Goal: Find specific page/section: Find specific page/section

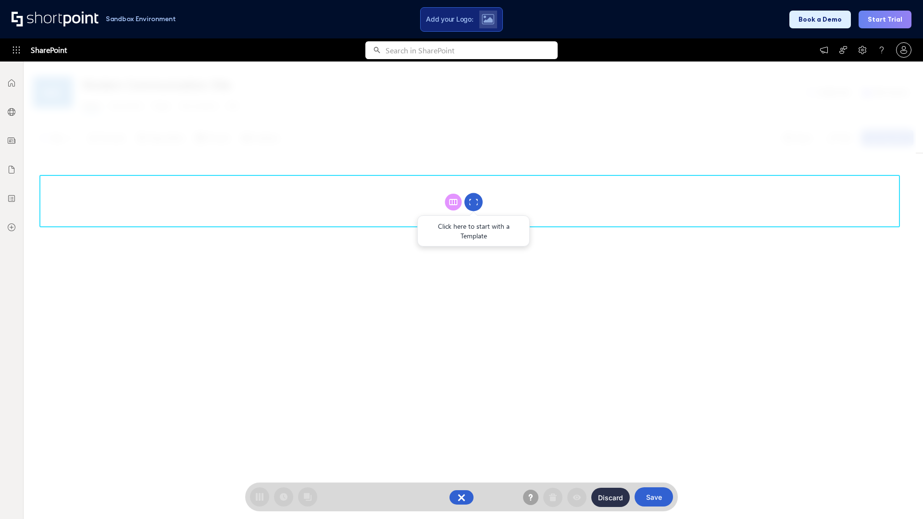
click at [474, 202] on circle at bounding box center [474, 202] width 18 height 18
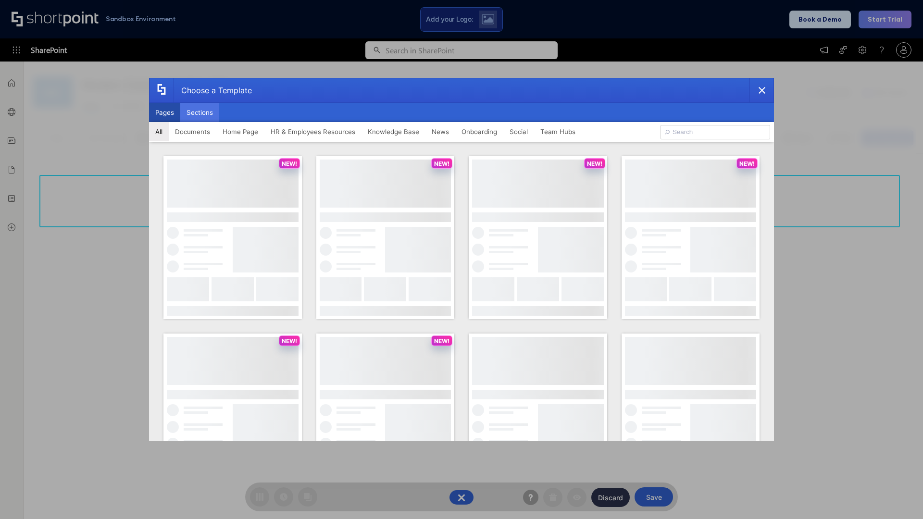
click at [200, 113] on button "Sections" at bounding box center [199, 112] width 39 height 19
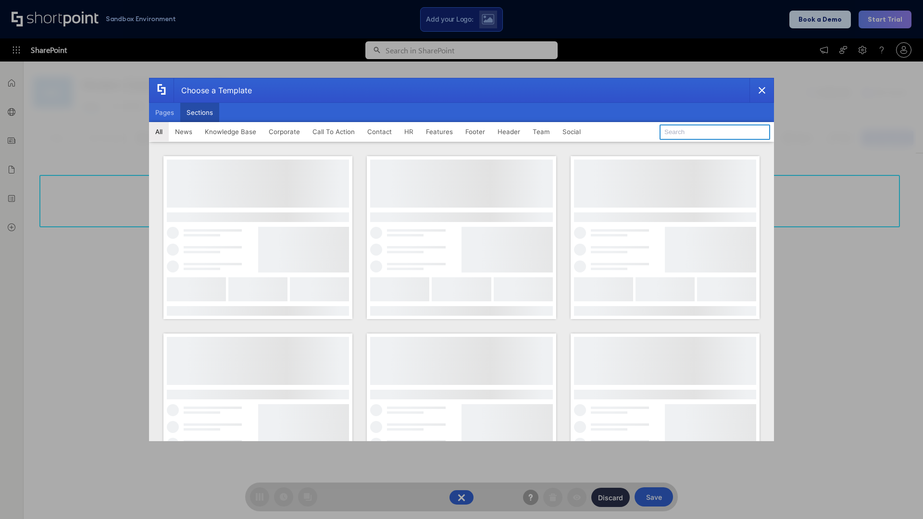
type input "Knowledge Base"
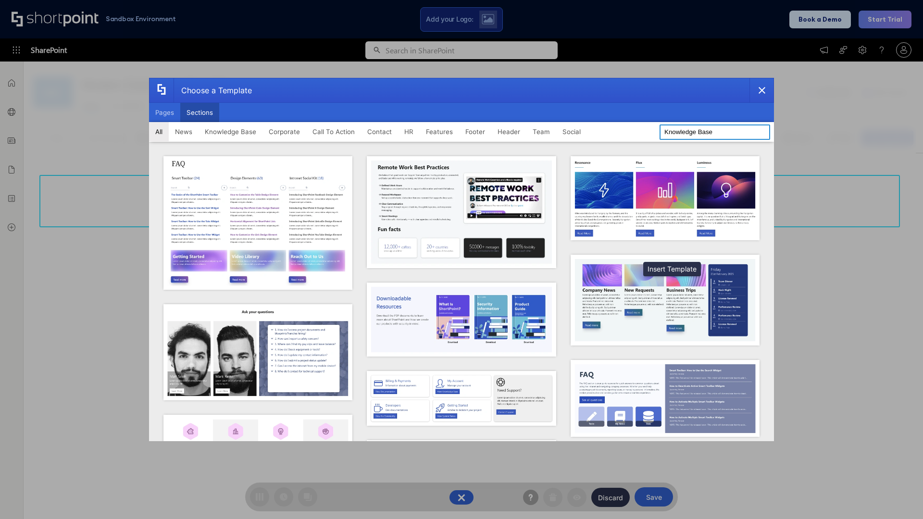
scroll to position [221, 0]
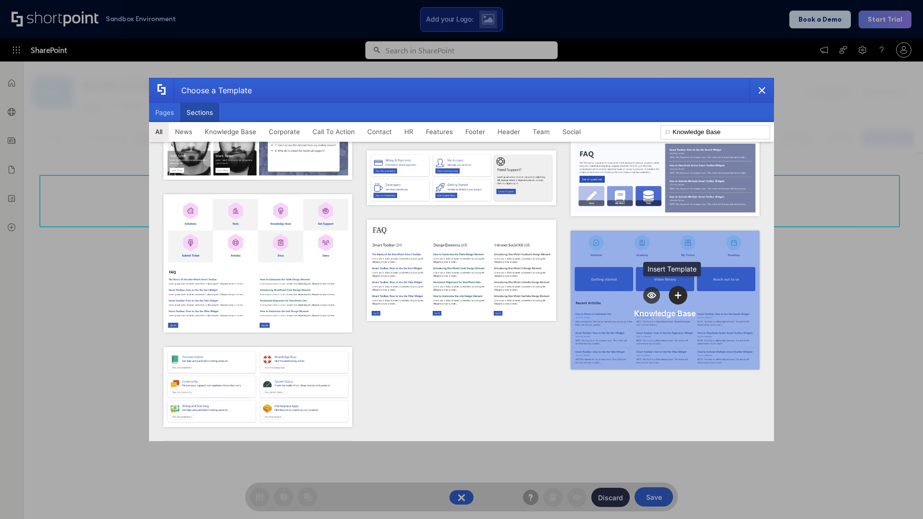
click at [675, 292] on icon "template selector" at bounding box center [678, 295] width 7 height 7
